Goal: Find specific page/section: Find specific page/section

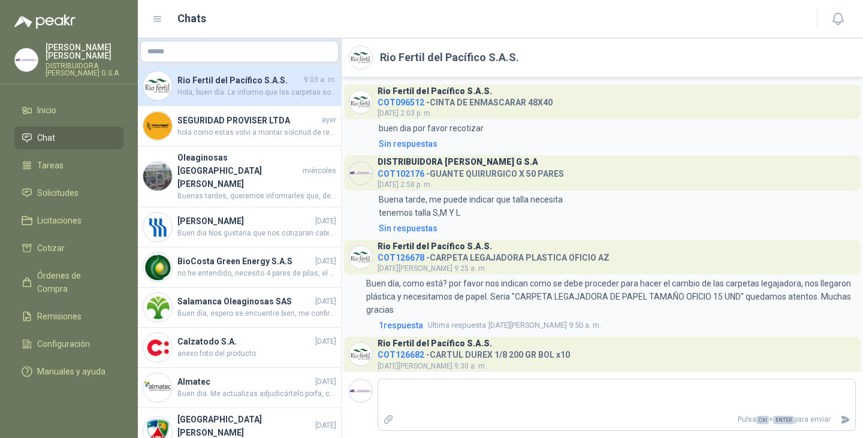
scroll to position [478, 0]
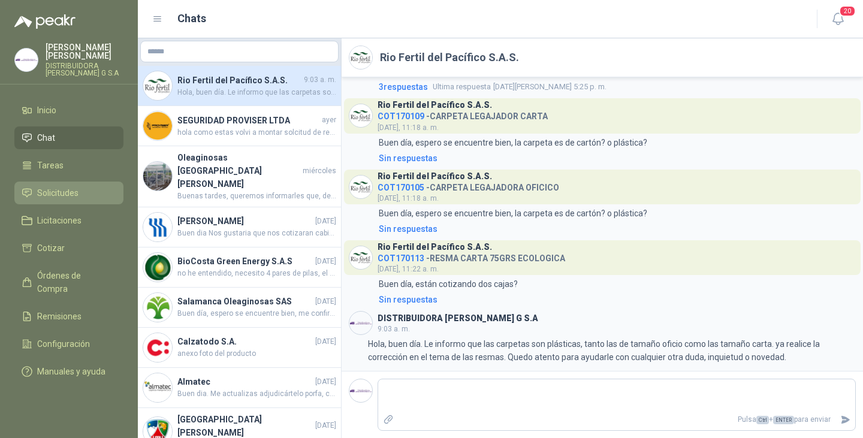
click at [63, 186] on span "Solicitudes" at bounding box center [57, 192] width 41 height 13
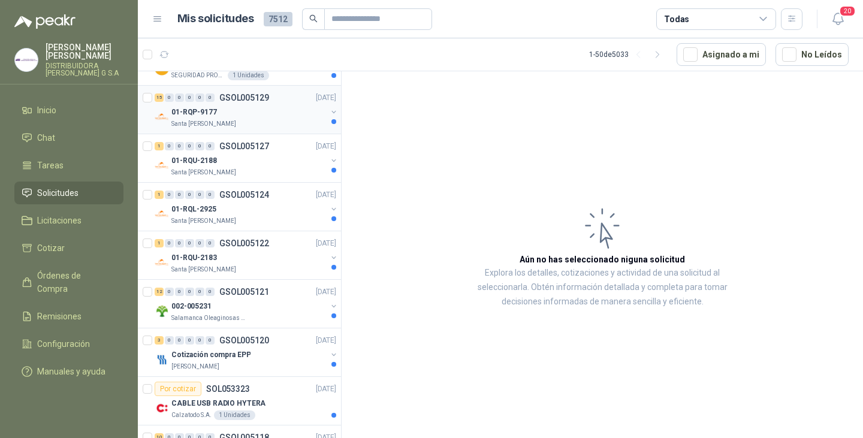
scroll to position [240, 0]
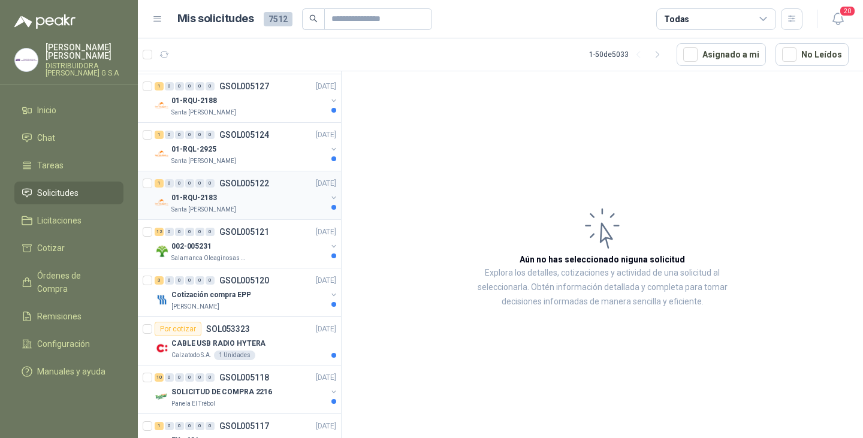
click at [213, 196] on p "01-RQU-2183" at bounding box center [194, 197] width 46 height 11
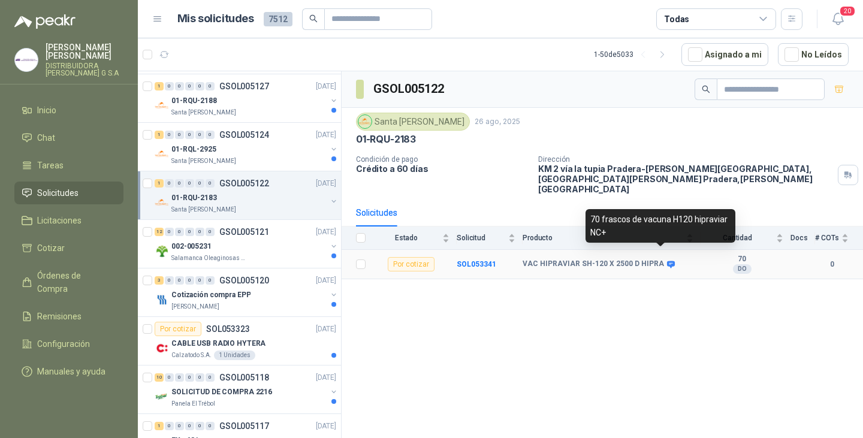
click at [667, 261] on icon at bounding box center [671, 264] width 8 height 7
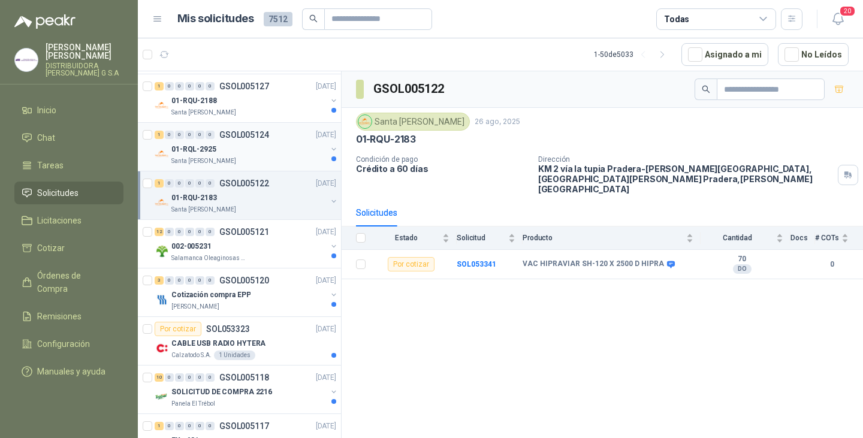
click at [214, 152] on p "01-RQL-2925" at bounding box center [193, 149] width 45 height 11
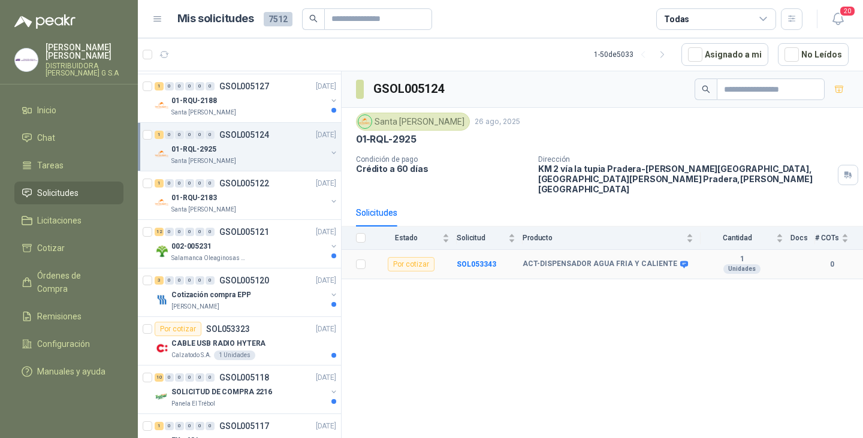
click at [680, 261] on icon at bounding box center [684, 264] width 8 height 7
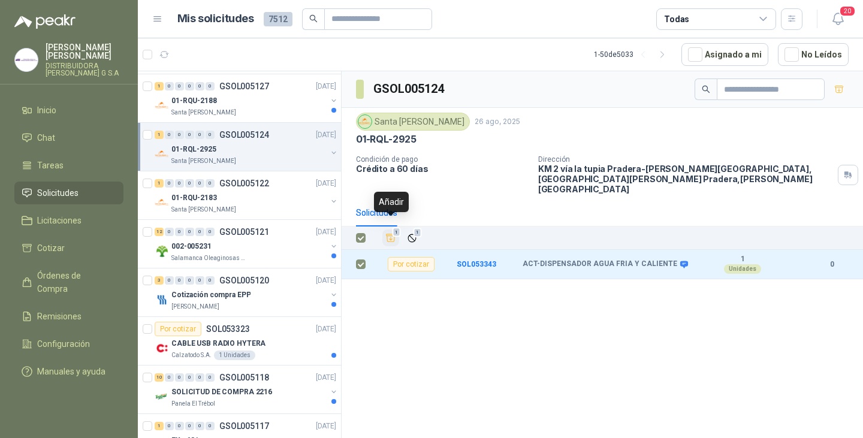
click at [391, 234] on icon "Añadir" at bounding box center [391, 238] width 9 height 8
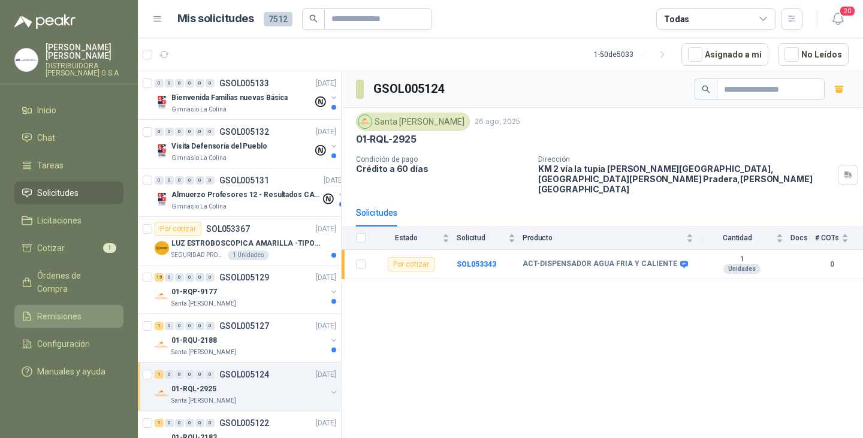
click at [64, 310] on span "Remisiones" at bounding box center [59, 316] width 44 height 13
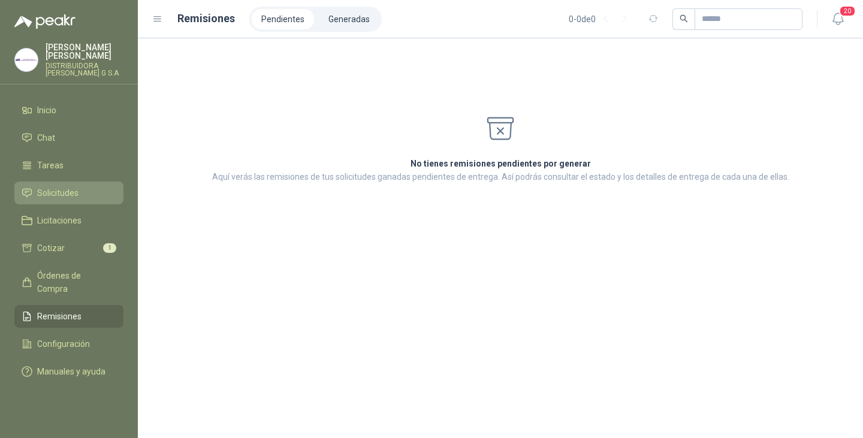
click at [60, 186] on span "Solicitudes" at bounding box center [57, 192] width 41 height 13
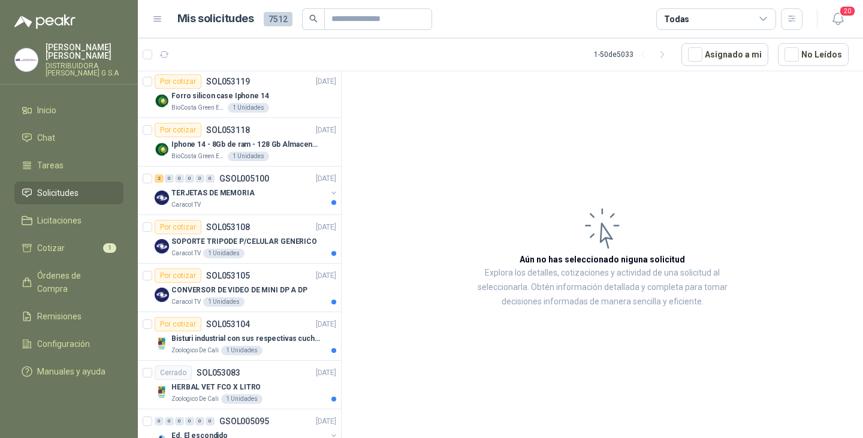
scroll to position [2082, 0]
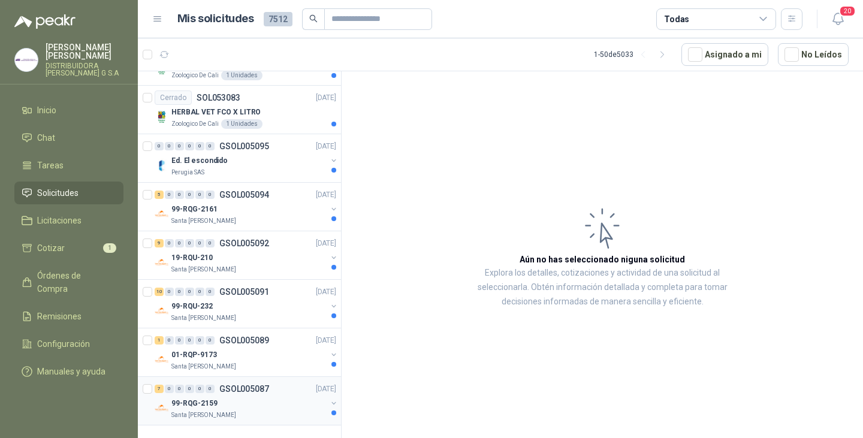
click at [241, 396] on div "99-RQG-2159" at bounding box center [248, 403] width 155 height 14
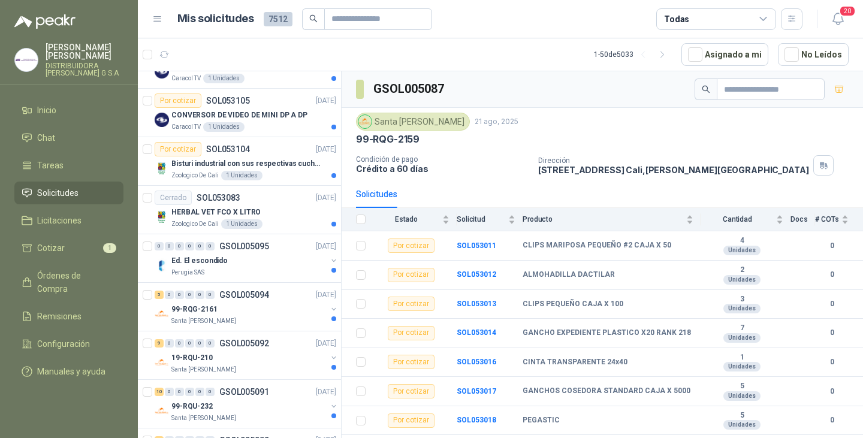
scroll to position [2082, 0]
